Goal: Task Accomplishment & Management: Use online tool/utility

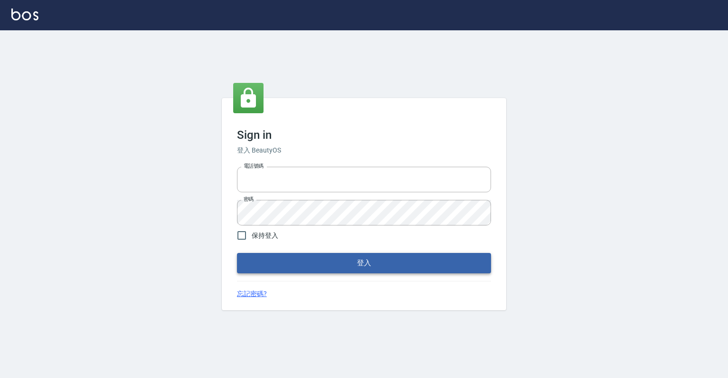
type input "0918176355"
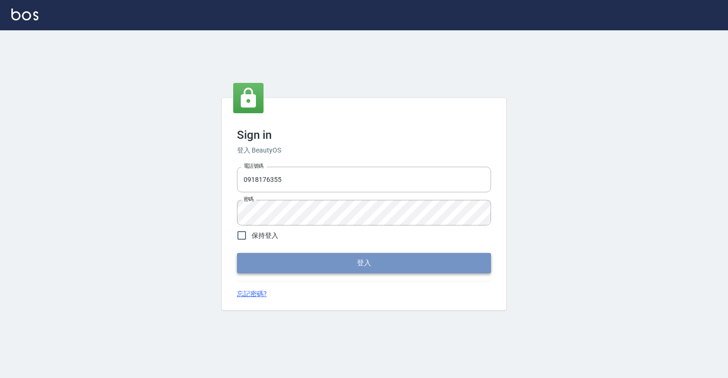
click at [356, 269] on button "登入" at bounding box center [364, 263] width 254 height 20
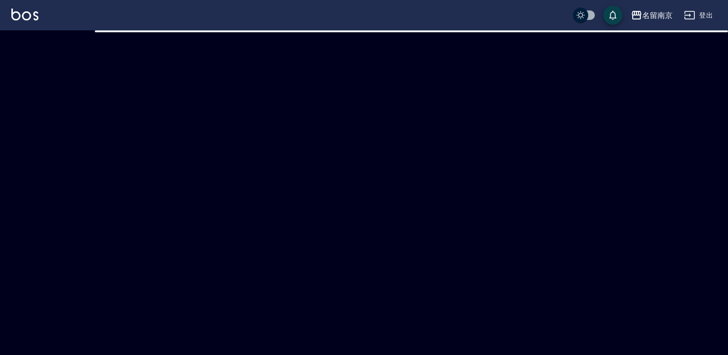
checkbox input "true"
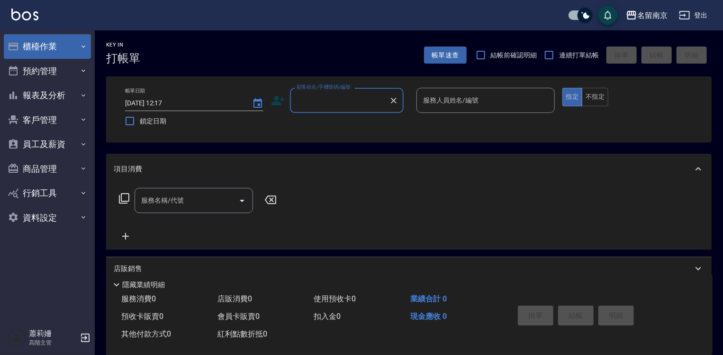
click at [44, 47] on button "櫃檯作業" at bounding box center [47, 46] width 87 height 25
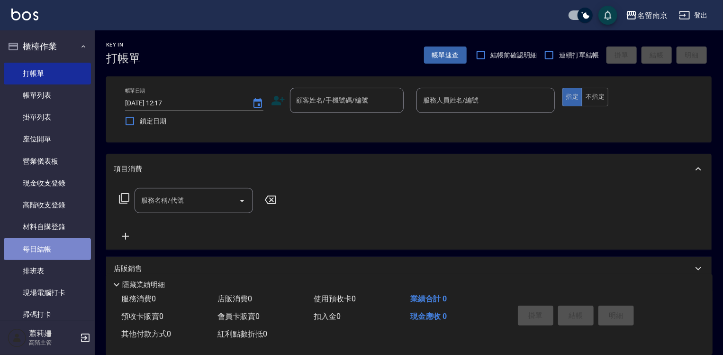
click at [47, 241] on link "每日結帳" at bounding box center [47, 249] width 87 height 22
